Goal: Information Seeking & Learning: Learn about a topic

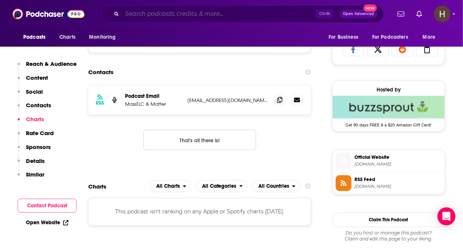
click at [190, 12] on input "Search podcasts, credits, & more..." at bounding box center [219, 14] width 194 height 12
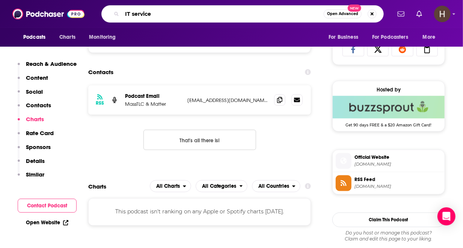
type input "IT services"
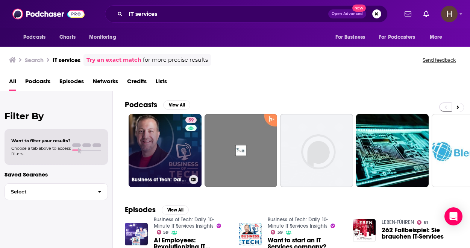
click at [168, 147] on link "59 Business of Tech: Daily 10-Minute IT Services Insights" at bounding box center [165, 150] width 73 height 73
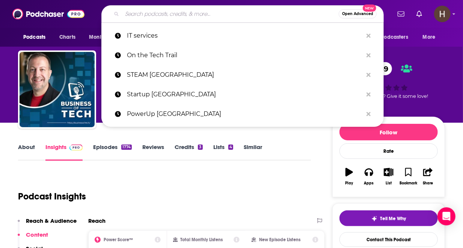
click at [177, 14] on input "Search podcasts, credits, & more..." at bounding box center [230, 14] width 217 height 12
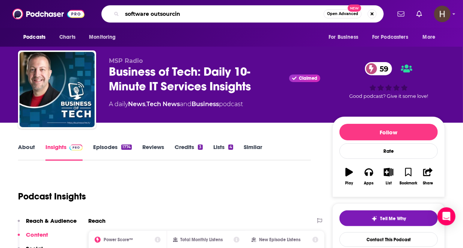
type input "software outsourcing"
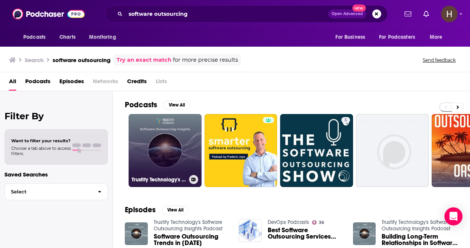
click at [174, 166] on link "Trustify Technology's Software Outsourcing Insights Podcast" at bounding box center [165, 150] width 73 height 73
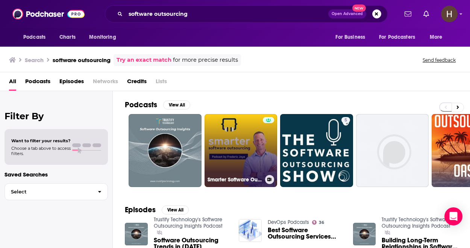
click at [238, 150] on link "Smarter Software Outsourcing" at bounding box center [240, 150] width 73 height 73
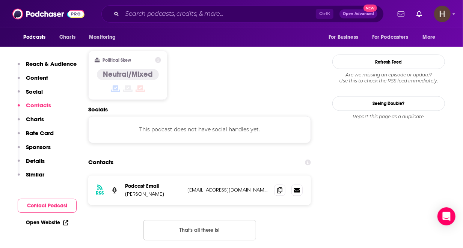
scroll to position [645, 0]
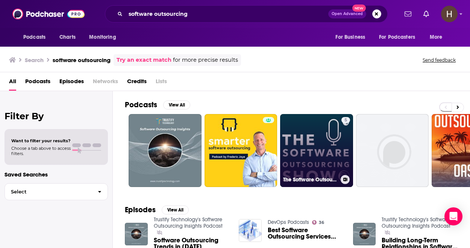
click at [307, 141] on link "5 The Software Outsourcing Show" at bounding box center [316, 150] width 73 height 73
